Goal: Check status: Check status

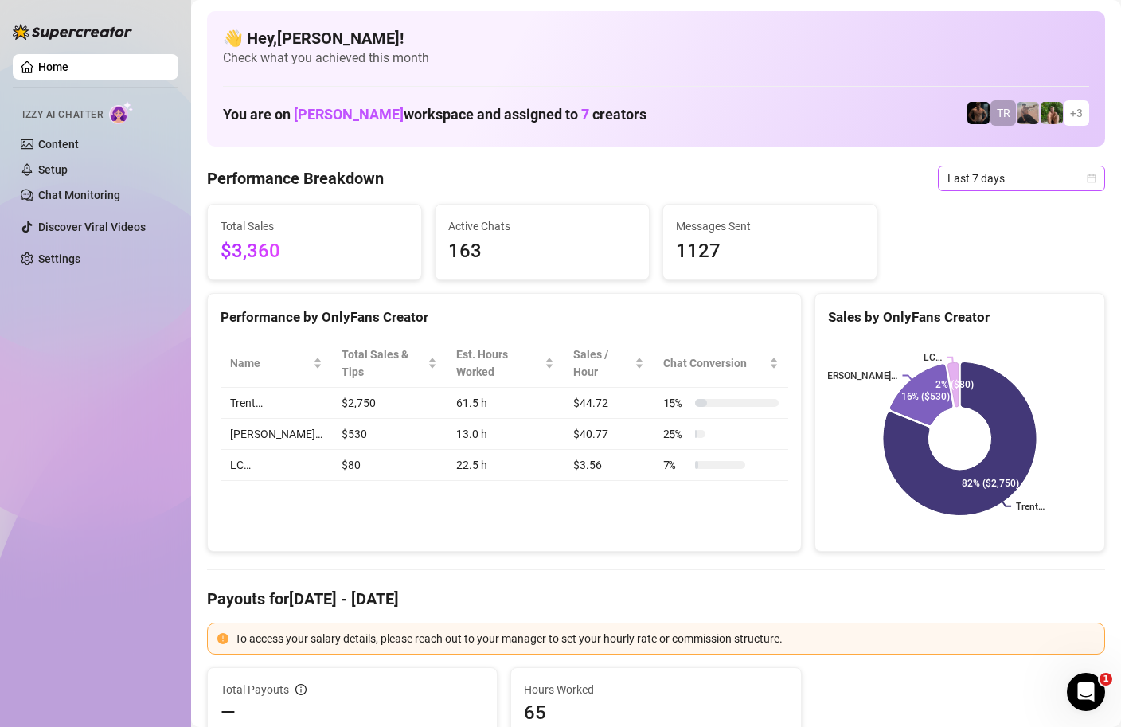
click at [1095, 178] on icon "calendar" at bounding box center [1091, 178] width 9 height 9
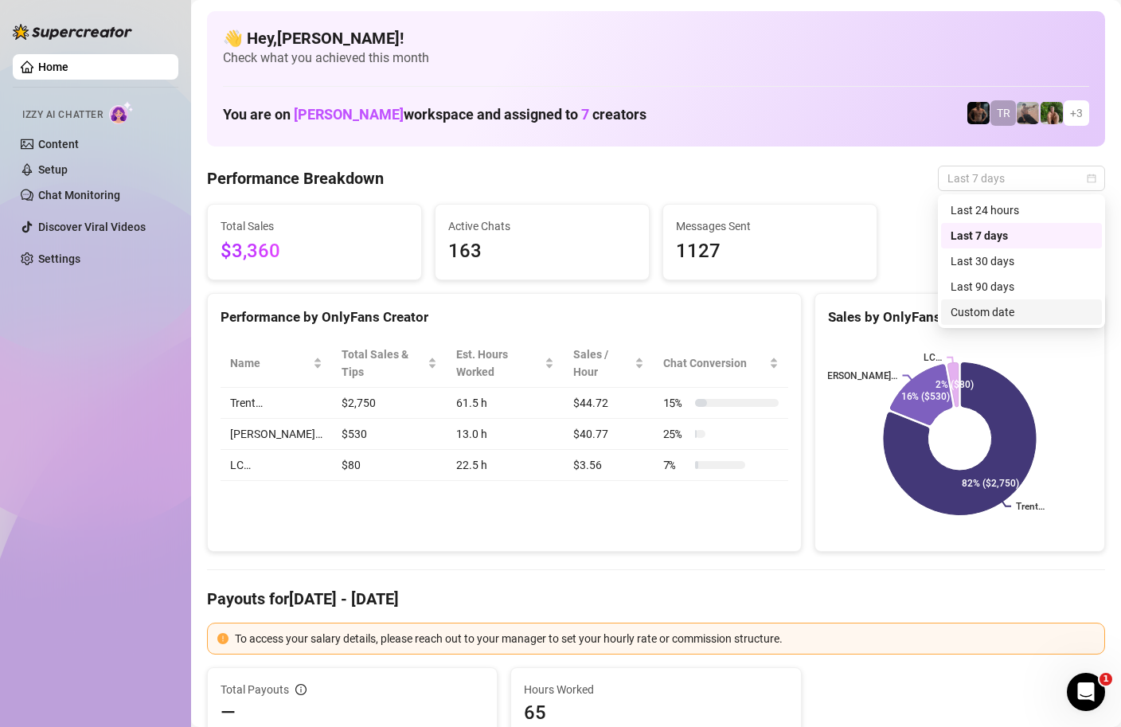
click at [962, 315] on div "Custom date" at bounding box center [1021, 312] width 142 height 18
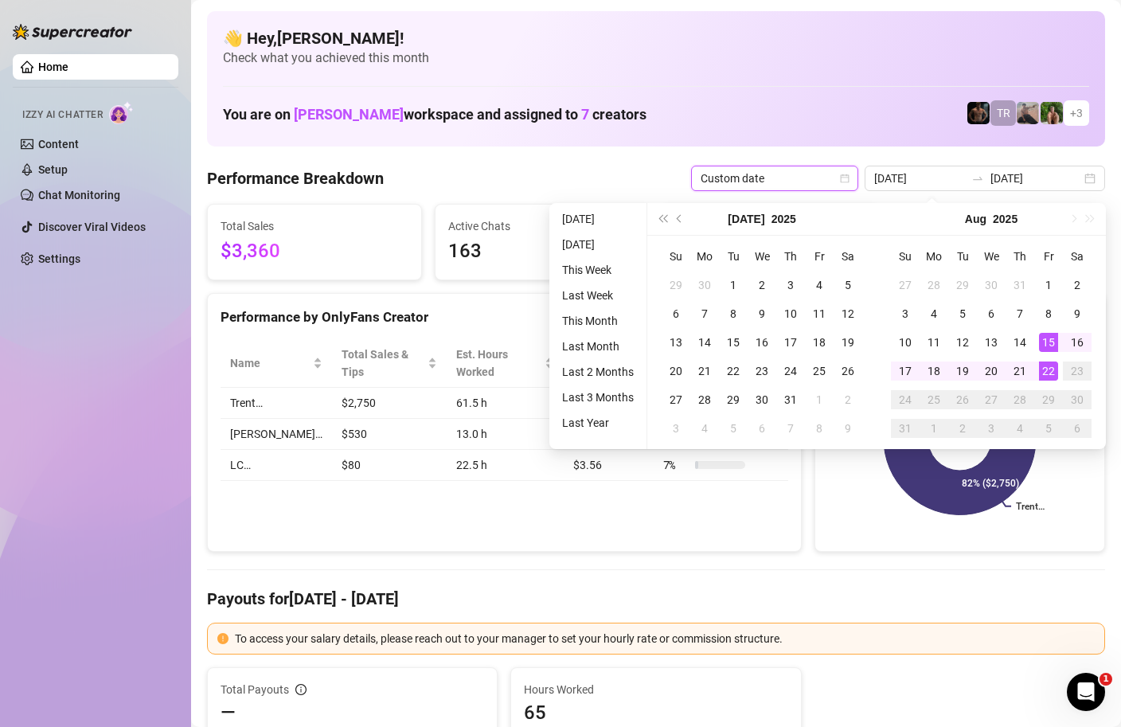
type input "[DATE]"
click at [1055, 377] on div "22" at bounding box center [1048, 370] width 19 height 19
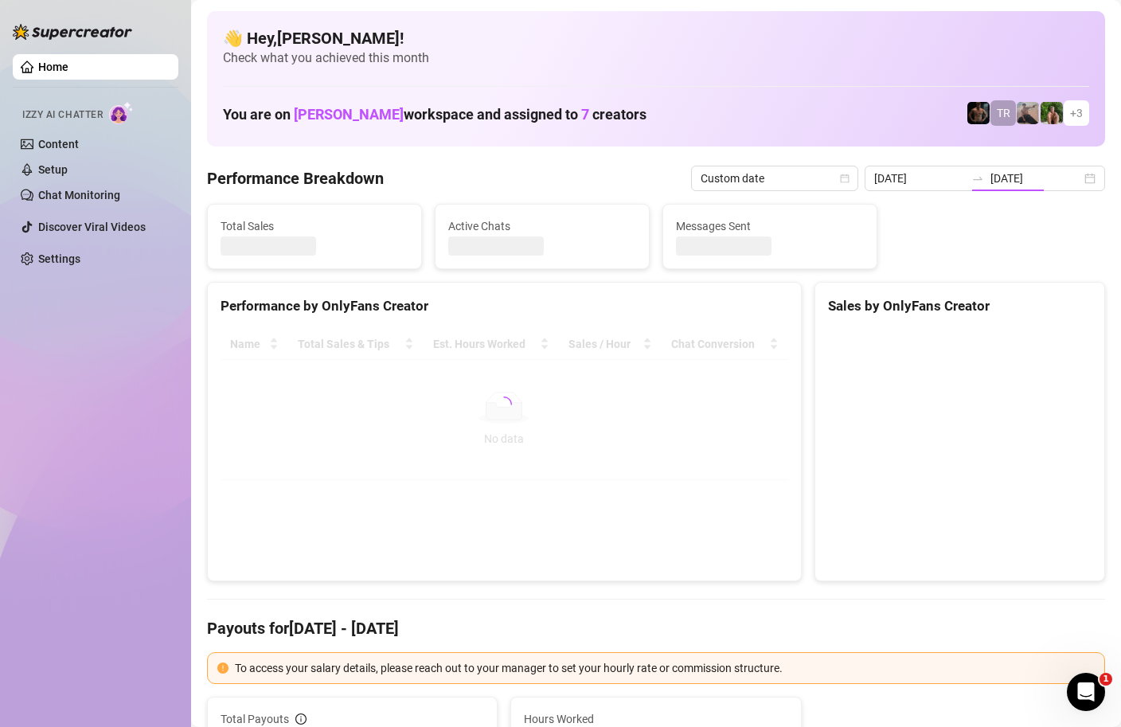
type input "[DATE]"
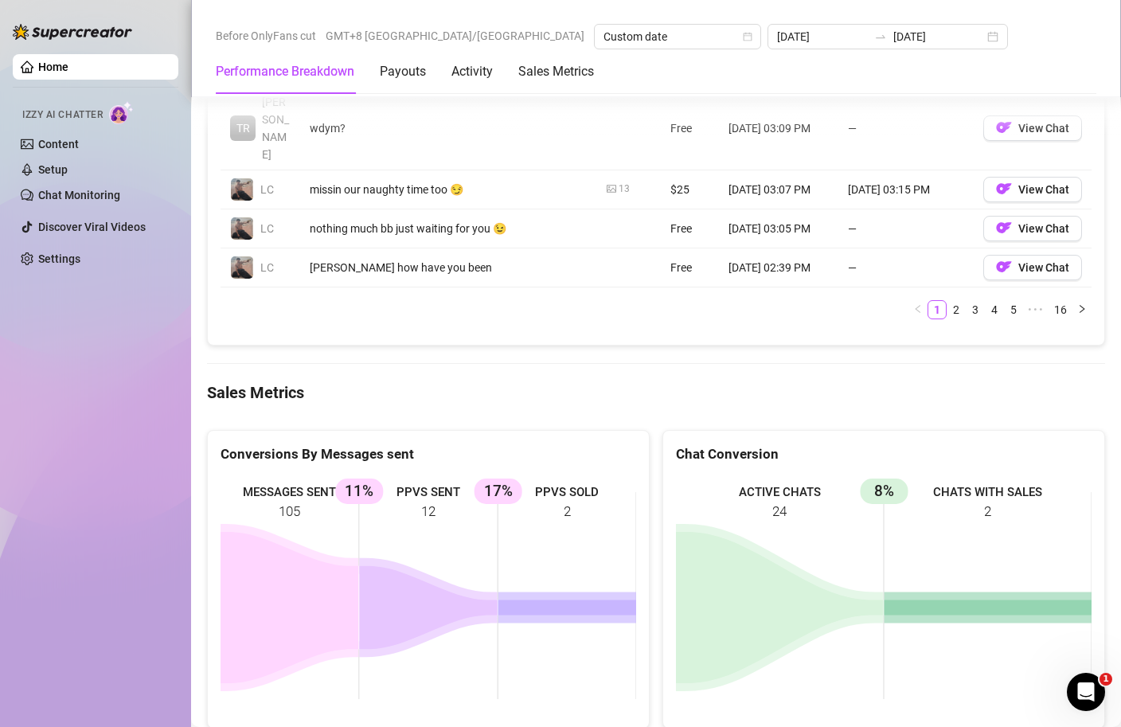
scroll to position [2472, 0]
